Goal: Task Accomplishment & Management: Use online tool/utility

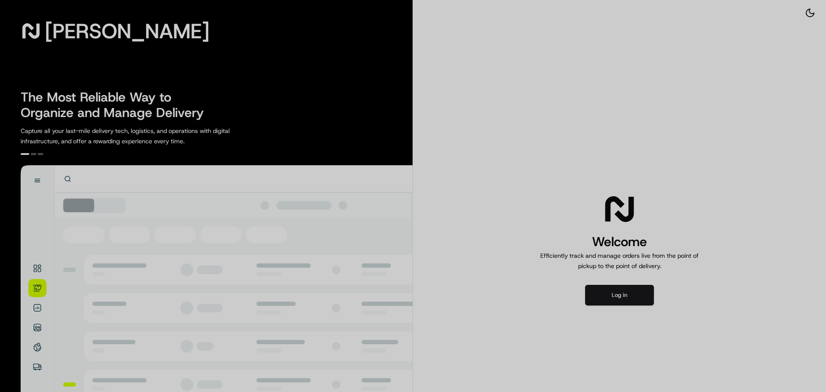
click at [636, 288] on div at bounding box center [413, 196] width 826 height 392
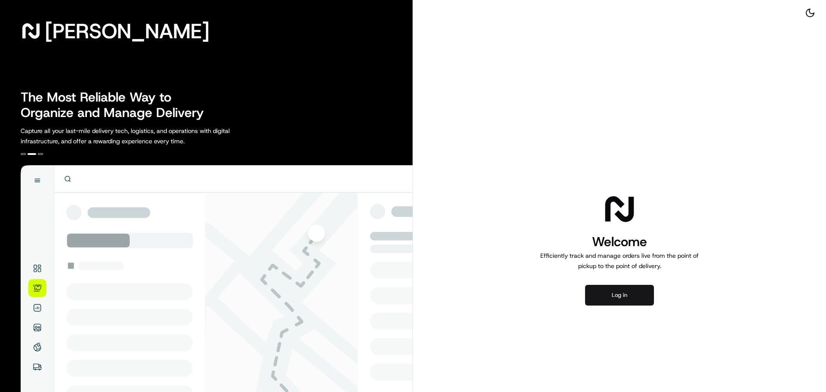
click at [634, 303] on button "Log in" at bounding box center [619, 295] width 69 height 21
